Goal: Transaction & Acquisition: Purchase product/service

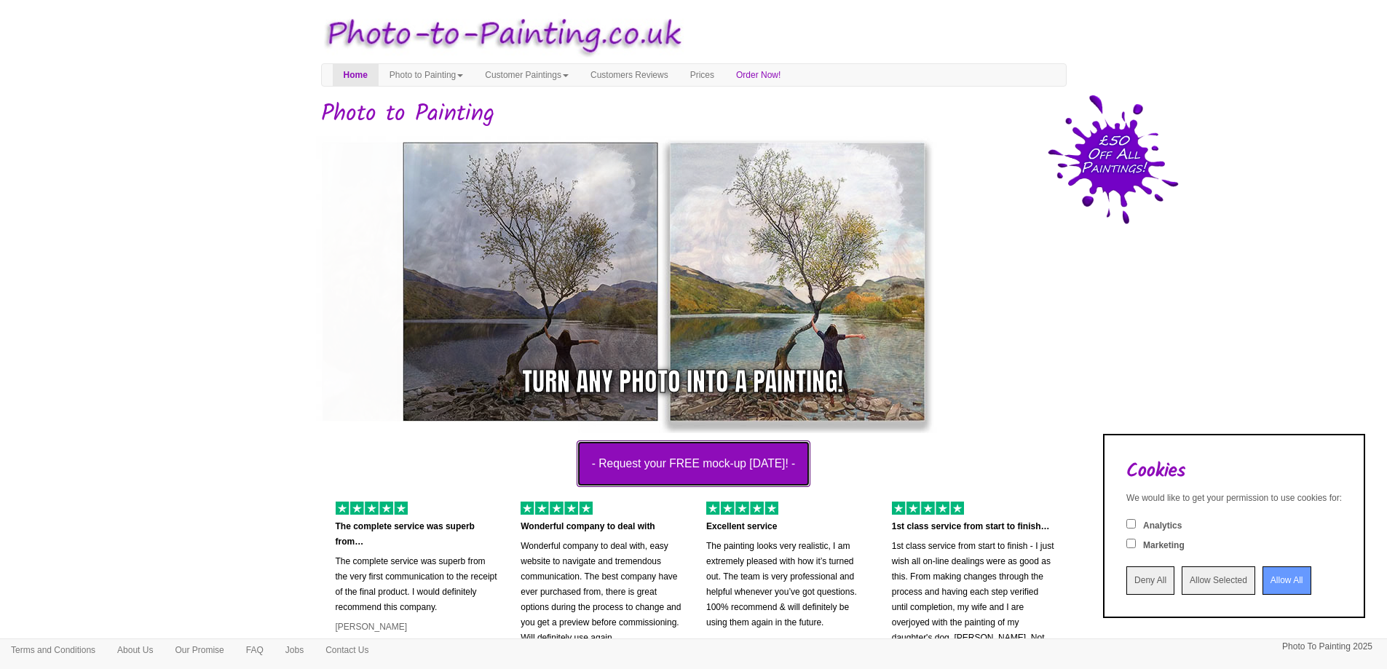
click at [740, 468] on button "- Request your FREE mock-up today! -" at bounding box center [694, 463] width 234 height 47
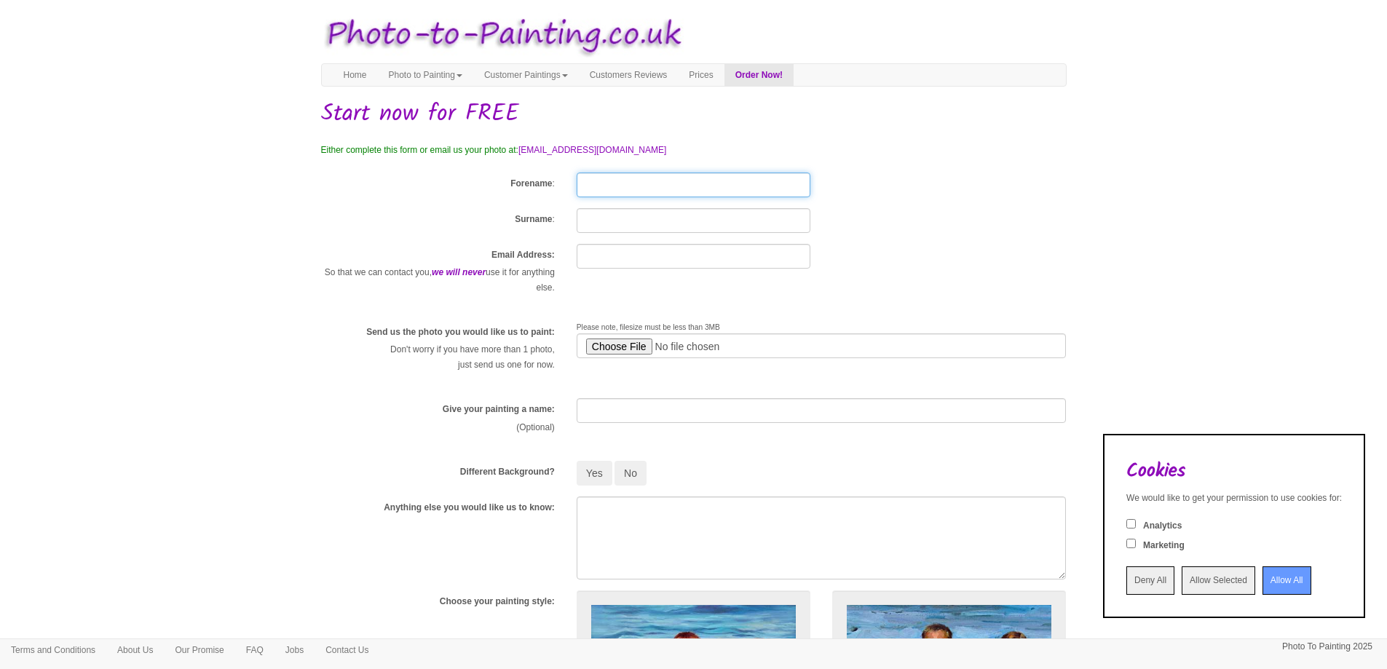
click at [594, 191] on input "Forename" at bounding box center [694, 185] width 234 height 25
type input "[PERSON_NAME]"
type input "[PERSON_NAME][EMAIL_ADDRESS][PERSON_NAME][DOMAIN_NAME]"
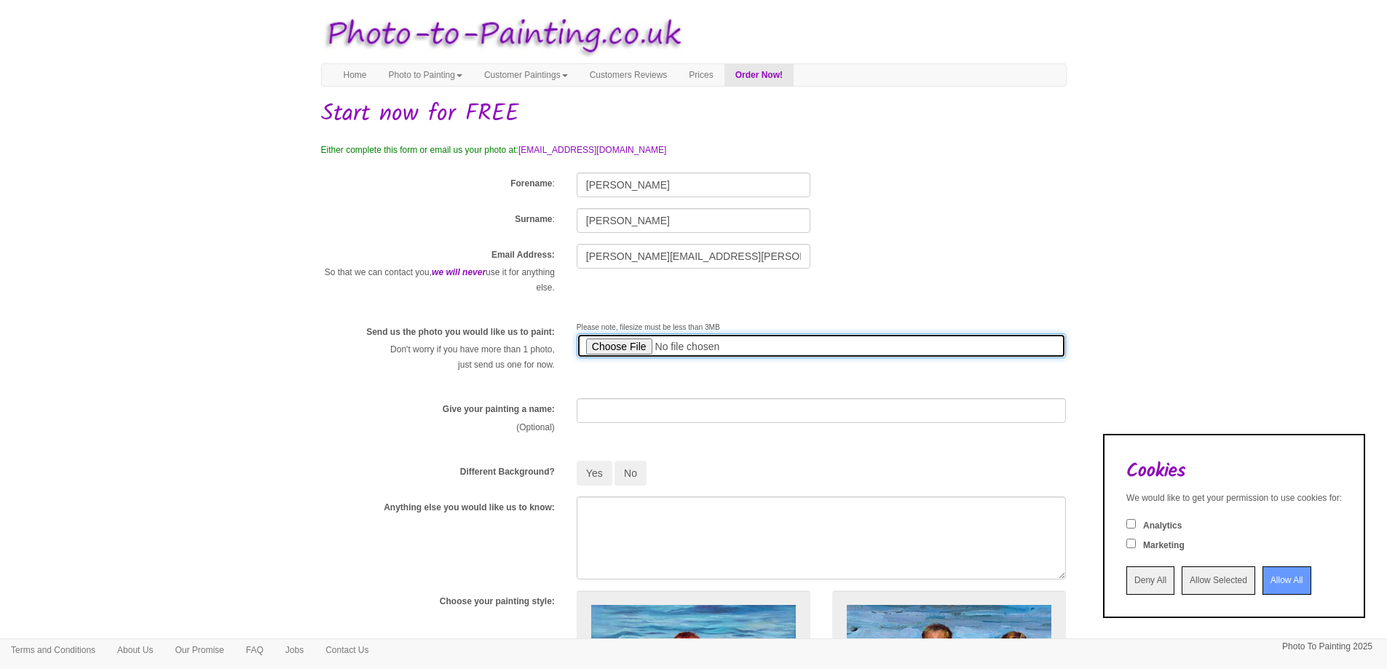
click at [617, 346] on input "file" at bounding box center [822, 345] width 490 height 25
type input "C:\fakepath\toto.jpg"
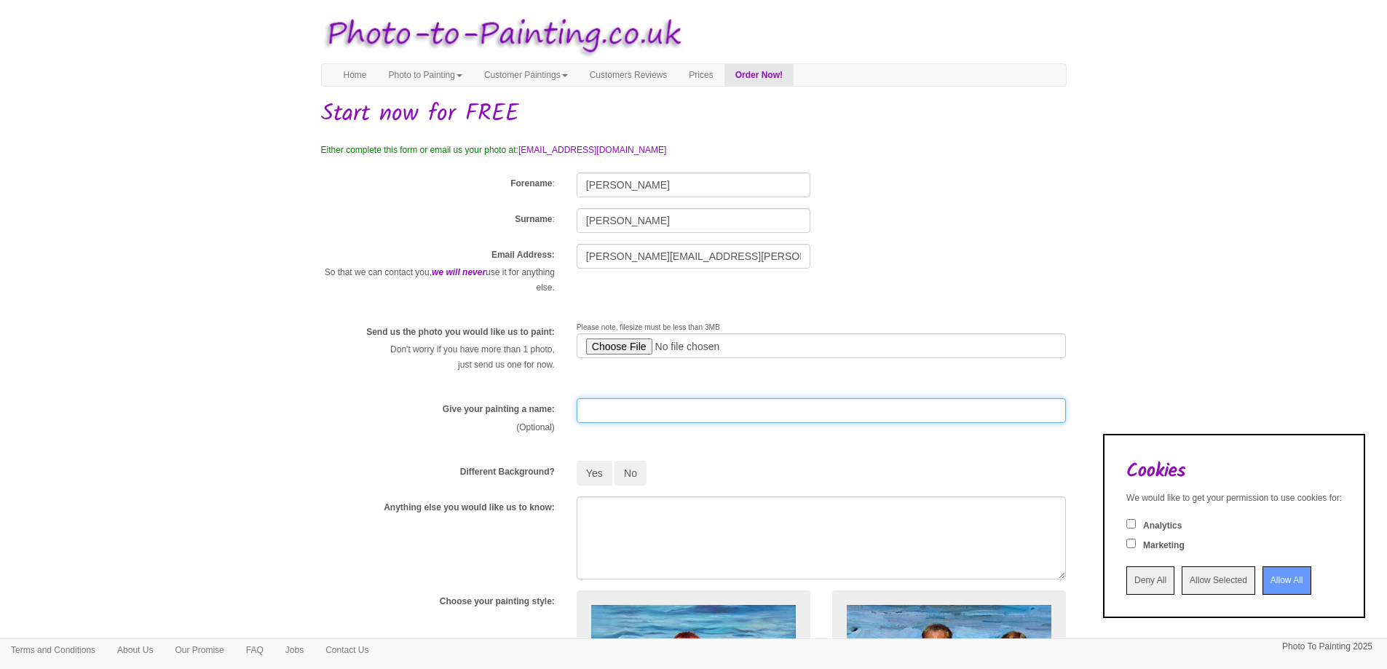
click at [598, 417] on input "text" at bounding box center [822, 410] width 490 height 25
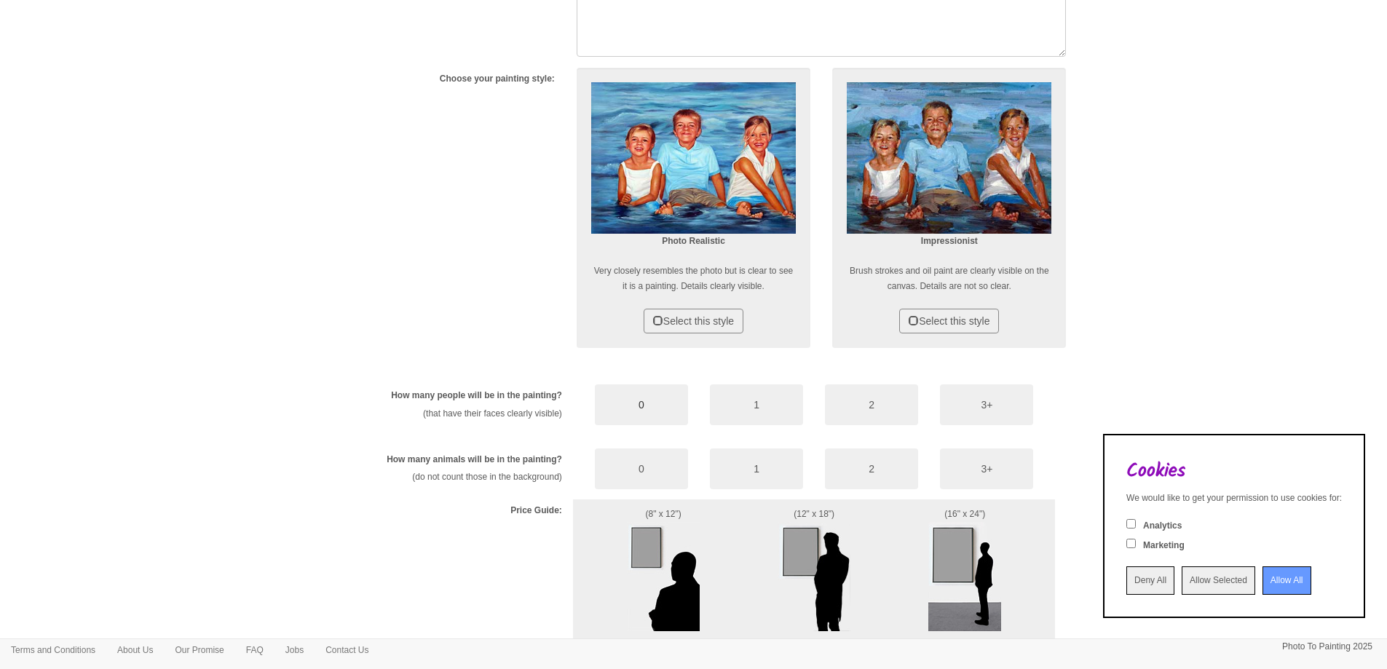
scroll to position [582, 0]
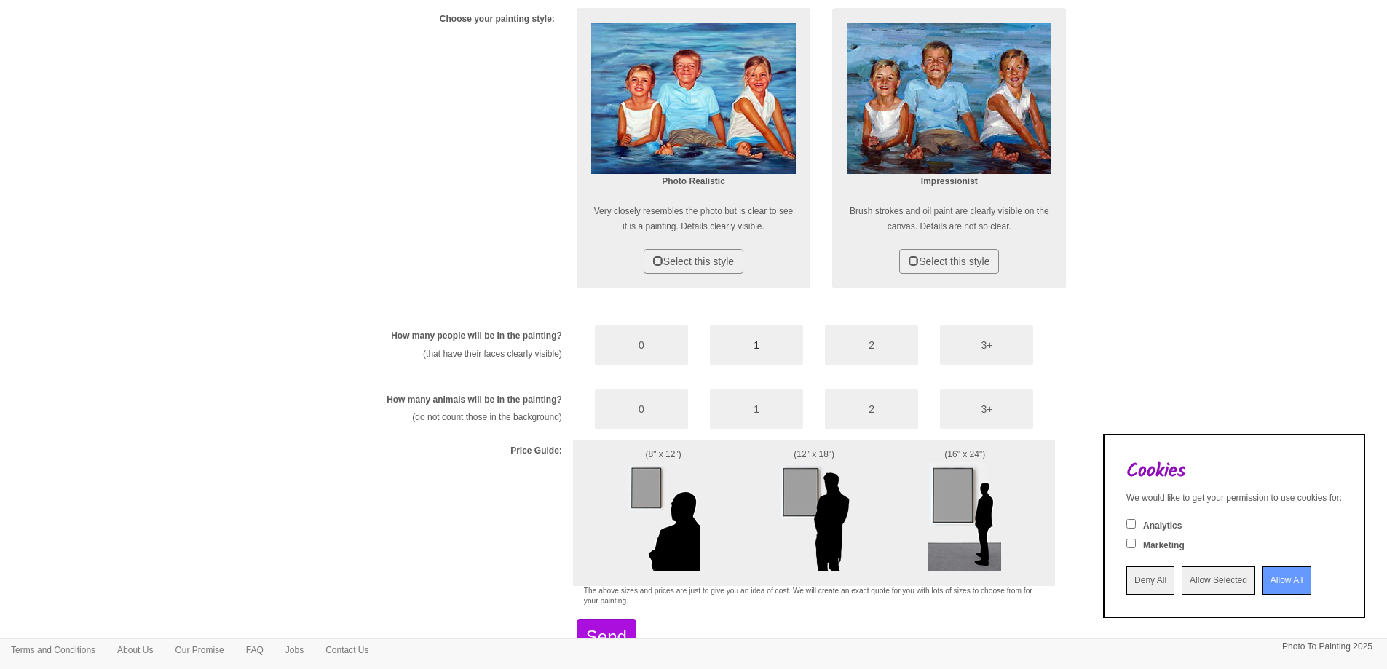
type input "Tot"
click at [749, 351] on button "1" at bounding box center [756, 345] width 93 height 41
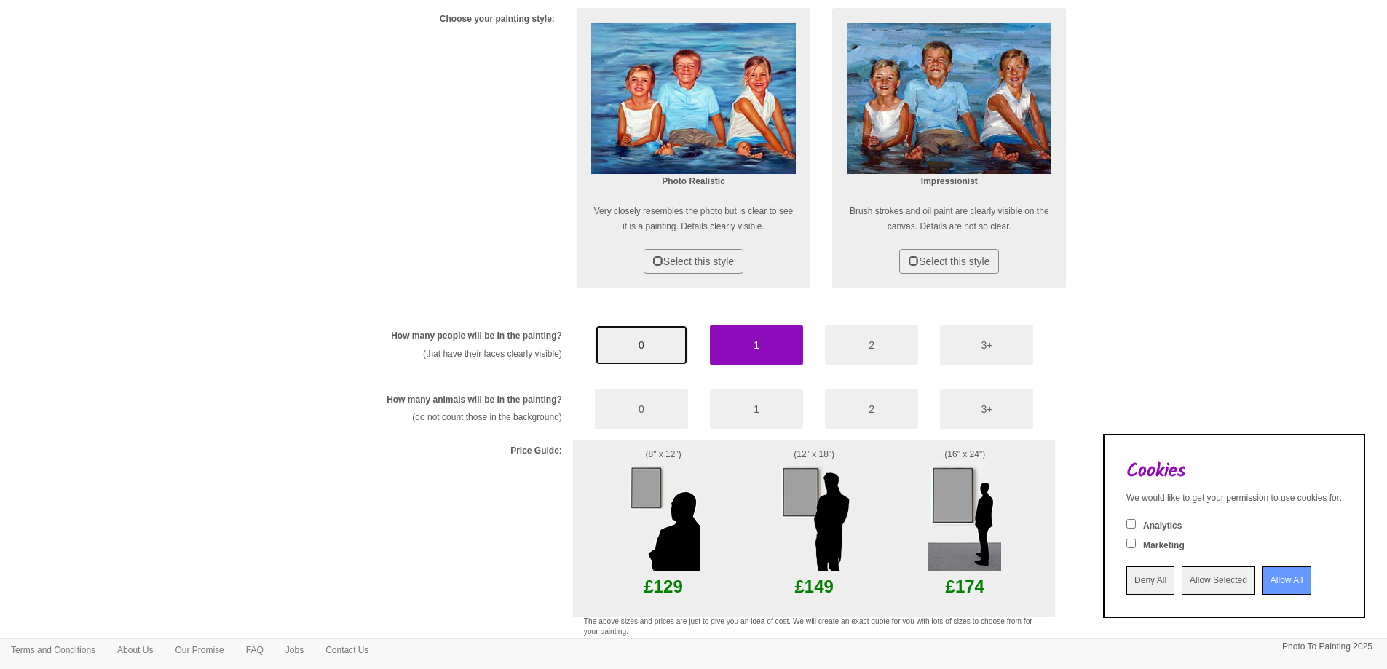
click at [679, 348] on button "0" at bounding box center [641, 345] width 93 height 41
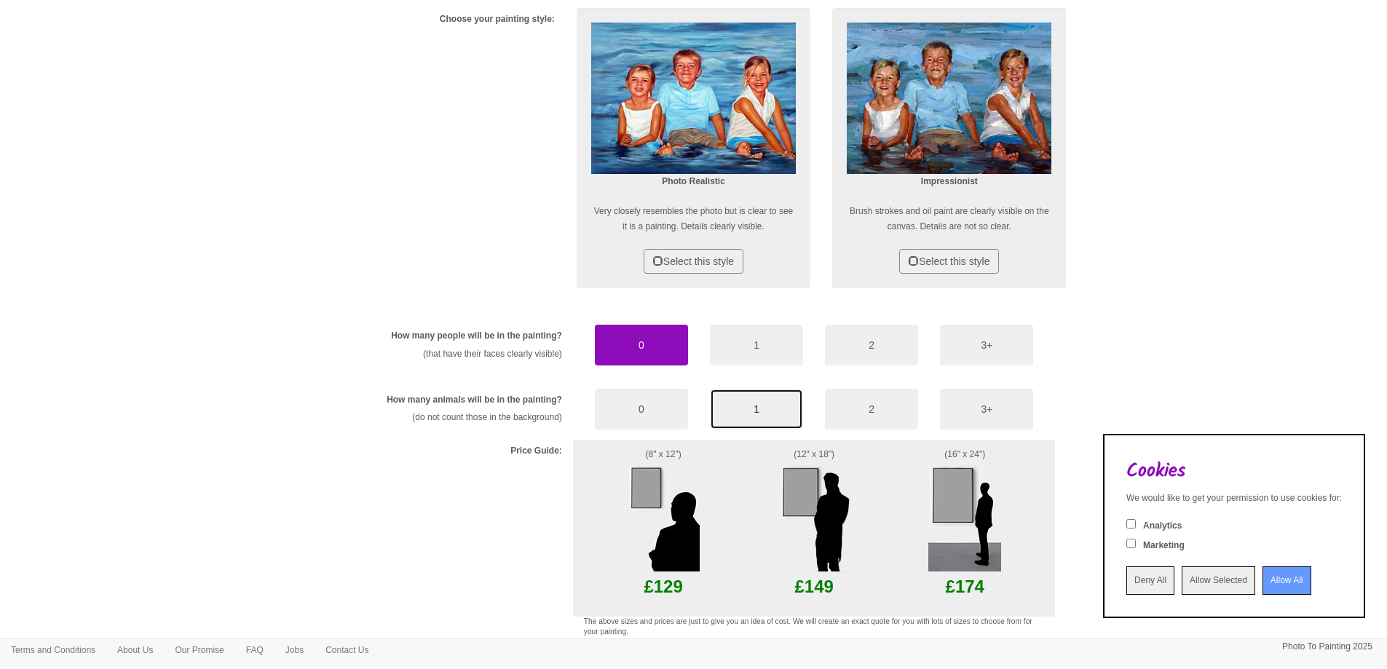
click at [770, 403] on button "1" at bounding box center [756, 409] width 93 height 41
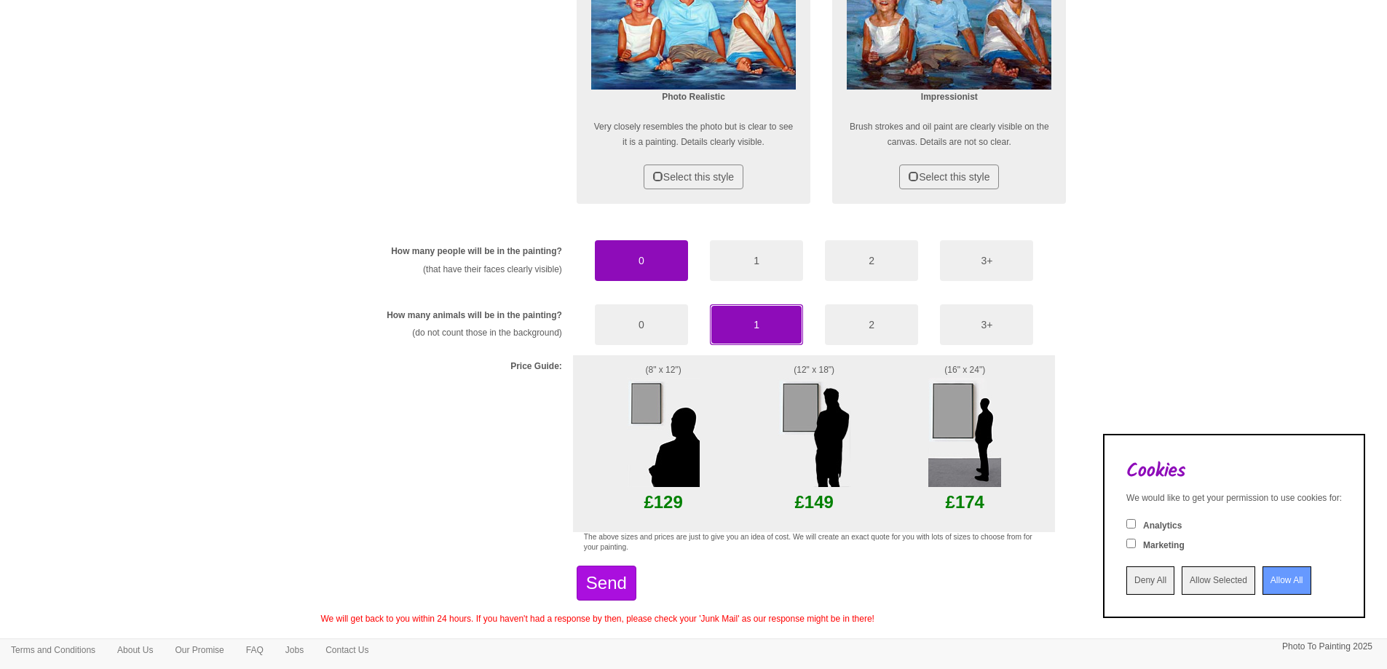
scroll to position [716, 0]
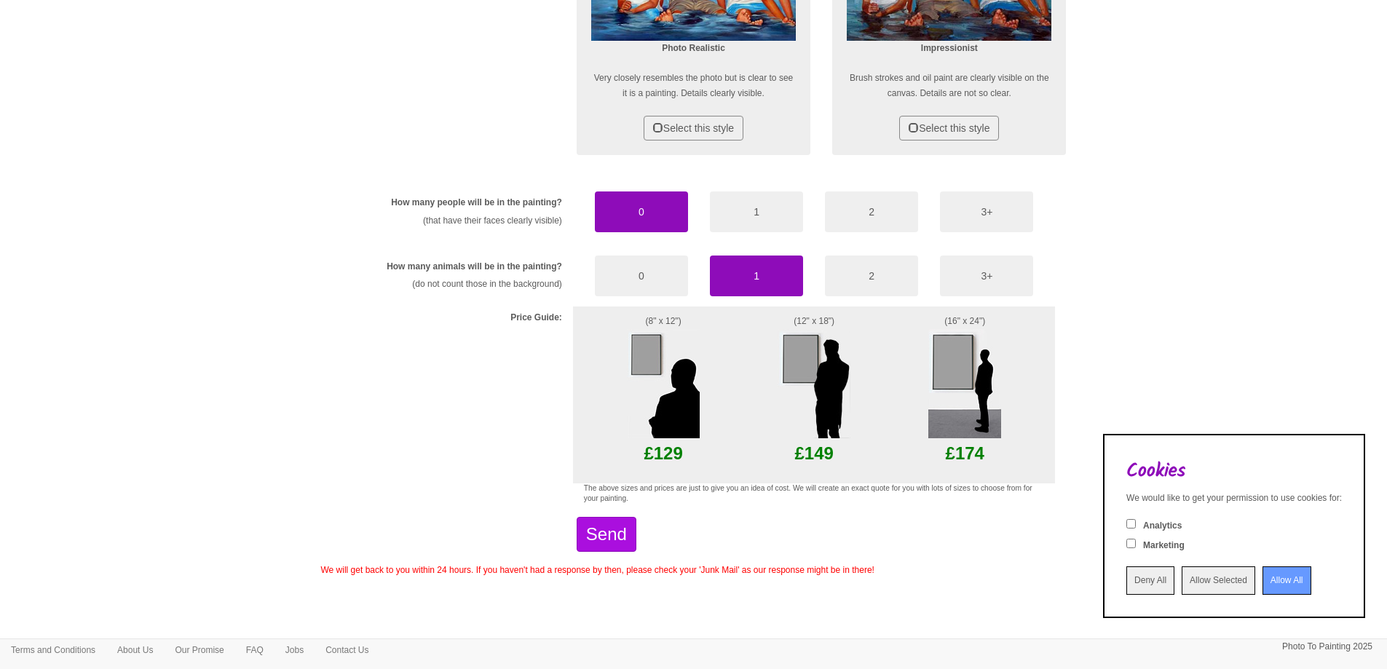
click at [1270, 588] on input "Allow All" at bounding box center [1286, 580] width 49 height 28
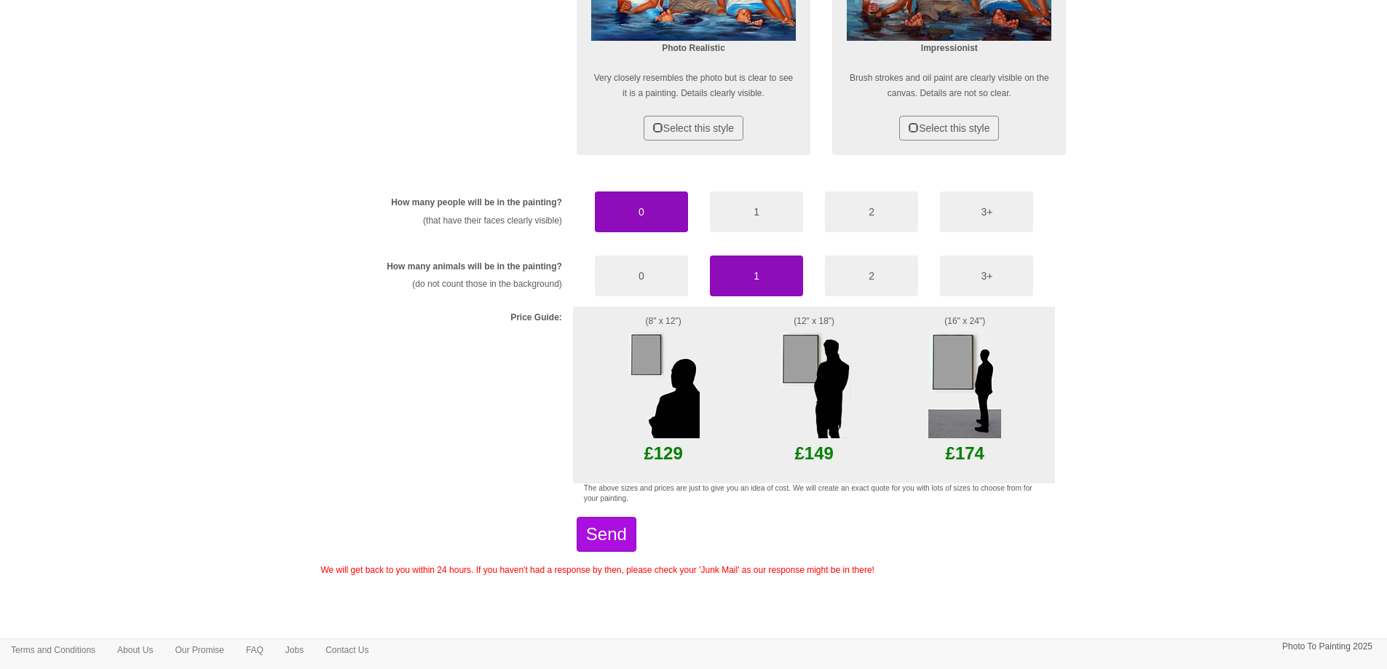
scroll to position [0, 0]
click at [650, 363] on img at bounding box center [663, 383] width 73 height 109
click at [651, 352] on img at bounding box center [663, 383] width 73 height 109
click at [631, 540] on button "Send" at bounding box center [607, 534] width 60 height 35
